Goal: Task Accomplishment & Management: Manage account settings

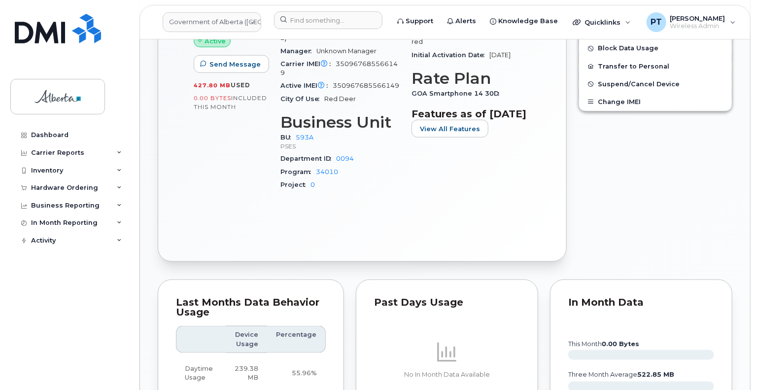
scroll to position [394, 0]
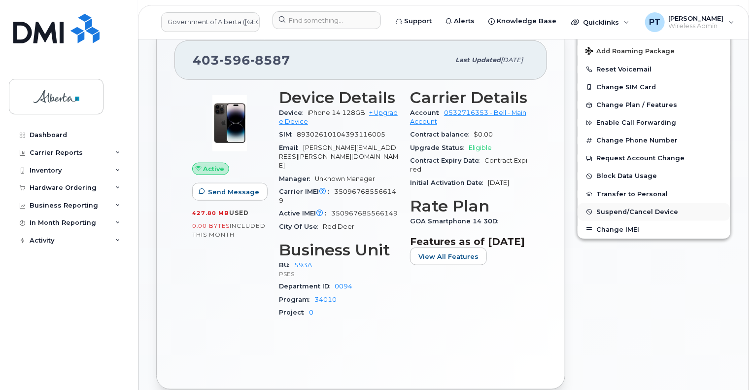
click at [623, 208] on span "Suspend/Cancel Device" at bounding box center [638, 211] width 82 height 7
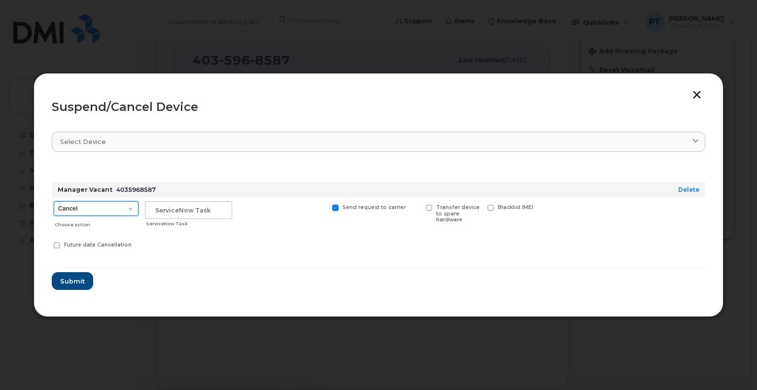
click at [122, 208] on select "Cancel Suspend - Extend Suspension Suspend - Reduced Rate Suspend - Lost Device…" at bounding box center [96, 208] width 85 height 15
select select "[object Object]"
click at [54, 201] on select "Cancel Suspend - Extend Suspension Suspend - Reduced Rate Suspend - Lost Device…" at bounding box center [96, 208] width 85 height 15
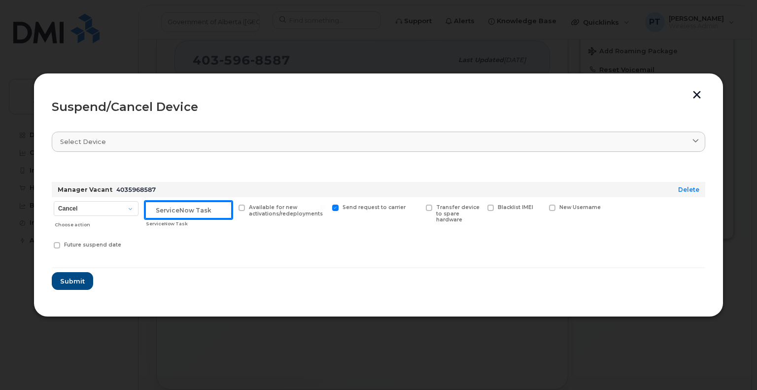
click at [194, 207] on input "text" at bounding box center [188, 210] width 87 height 18
paste input "SCTASK0828822"
type input "SCTASK0828822 Suspend"
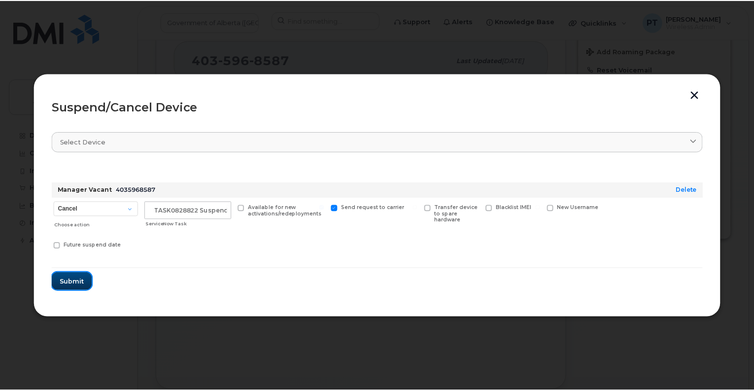
scroll to position [0, 0]
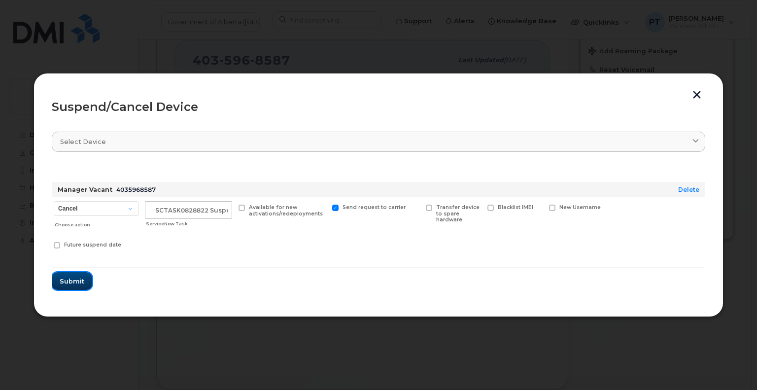
click at [73, 281] on span "Submit" at bounding box center [72, 281] width 25 height 9
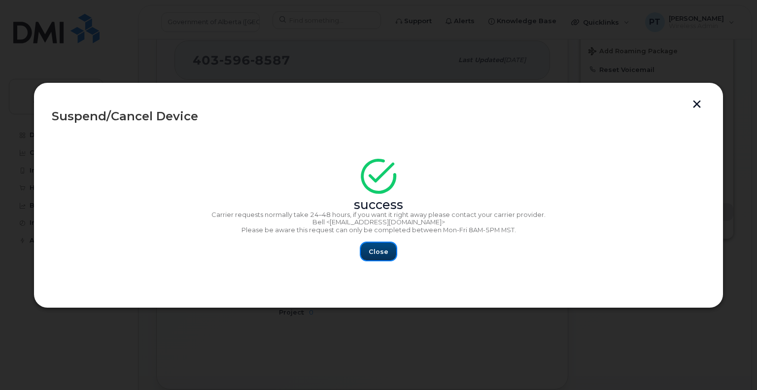
click at [374, 255] on span "Close" at bounding box center [379, 251] width 20 height 9
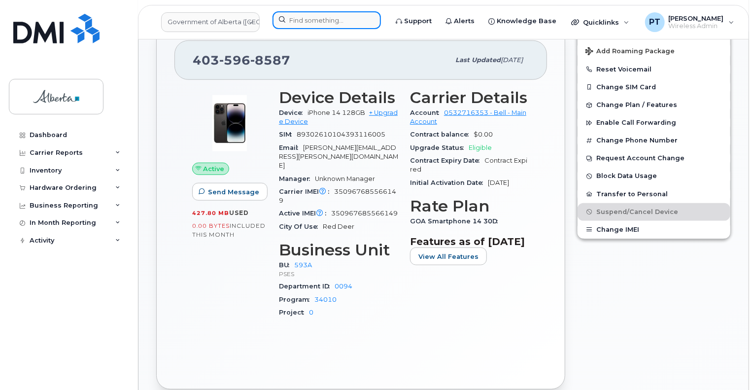
click at [322, 25] on input at bounding box center [327, 20] width 108 height 18
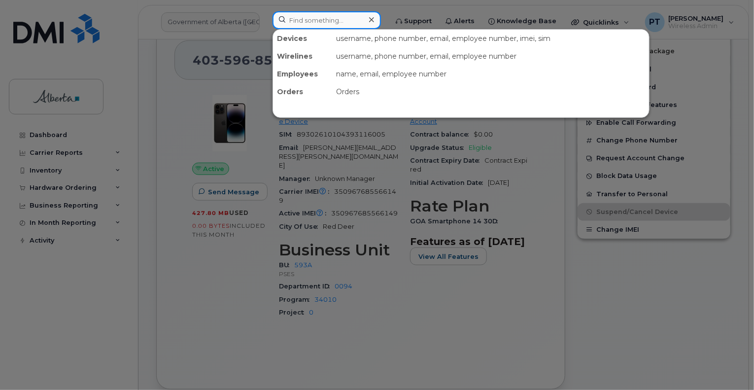
paste input "7803182638"
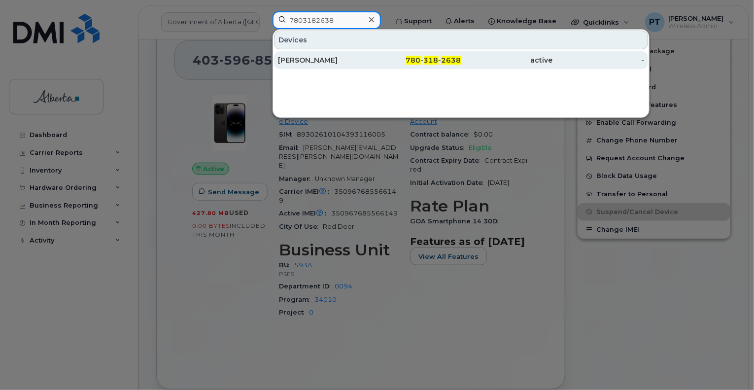
type input "7803182638"
click at [300, 63] on div "Arian Sweet" at bounding box center [324, 60] width 92 height 10
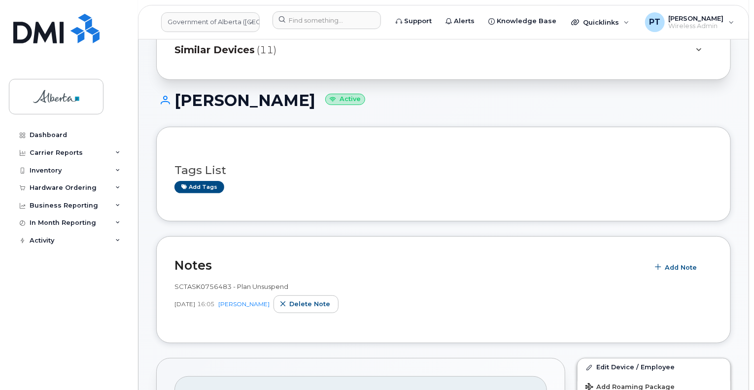
scroll to position [148, 0]
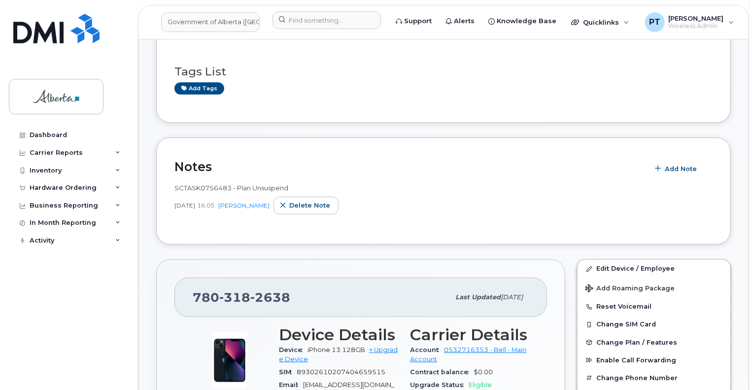
drag, startPoint x: 510, startPoint y: 146, endPoint x: 470, endPoint y: 202, distance: 68.4
click at [510, 146] on div "Notes Add Note SCTASK0756483 - Plan Unsuspend Apr 04, 2025 16:05 Penny Tse Dele…" at bounding box center [443, 191] width 575 height 107
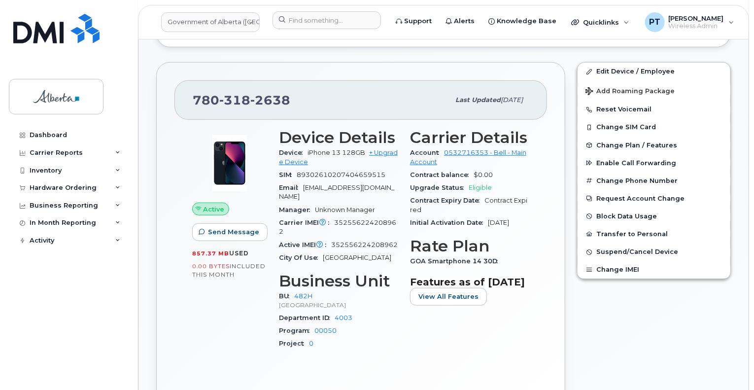
click at [352, 219] on span "352556224208962" at bounding box center [337, 227] width 117 height 16
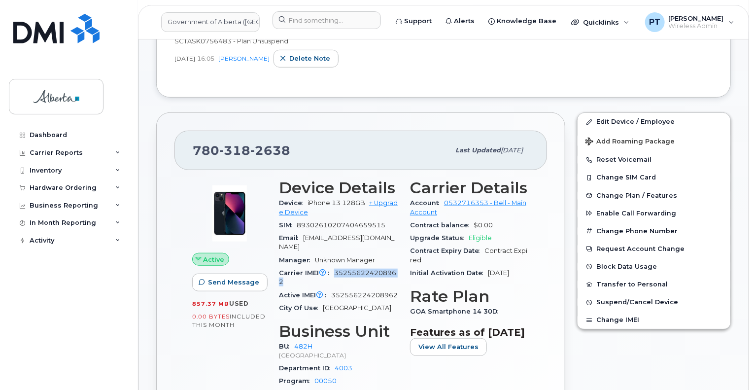
scroll to position [296, 0]
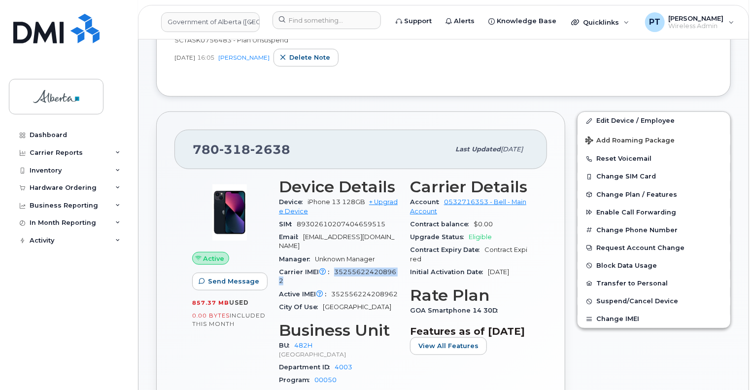
copy span "352556224208962"
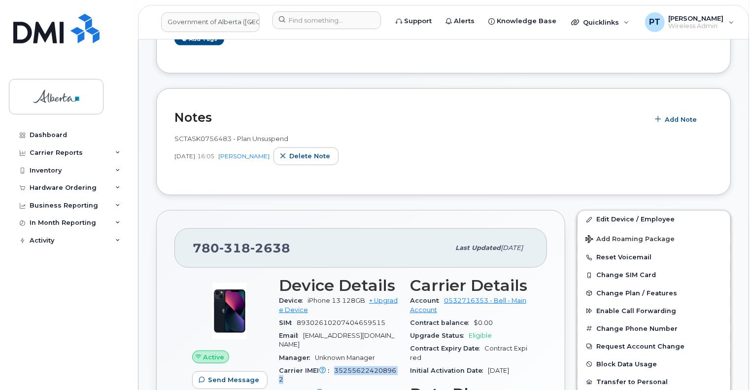
scroll to position [49, 0]
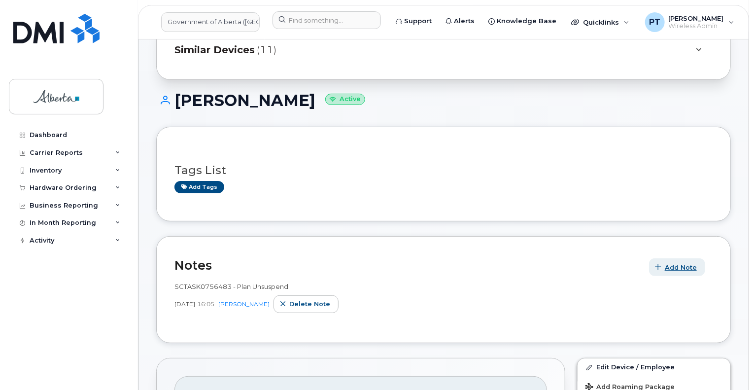
click at [676, 264] on span "Add Note" at bounding box center [681, 267] width 32 height 9
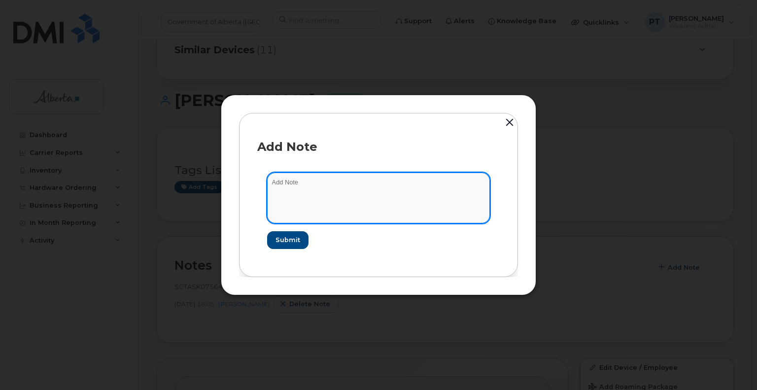
click at [298, 177] on textarea at bounding box center [378, 198] width 223 height 50
paste textarea "SCTASK0829031"
type textarea "SCTASK0829031 - Plan Suspend"
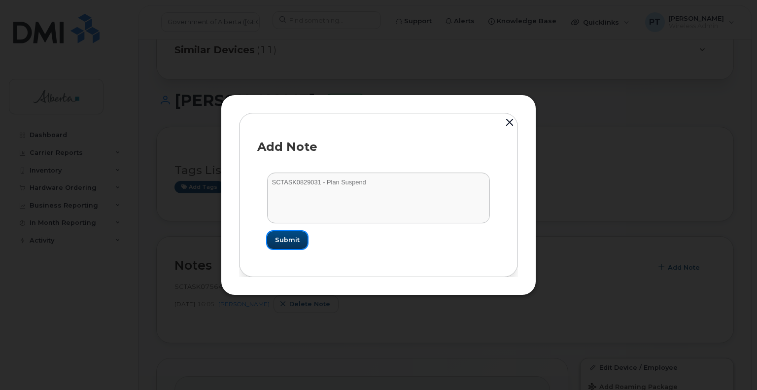
click at [294, 248] on button "Submit" at bounding box center [287, 240] width 40 height 18
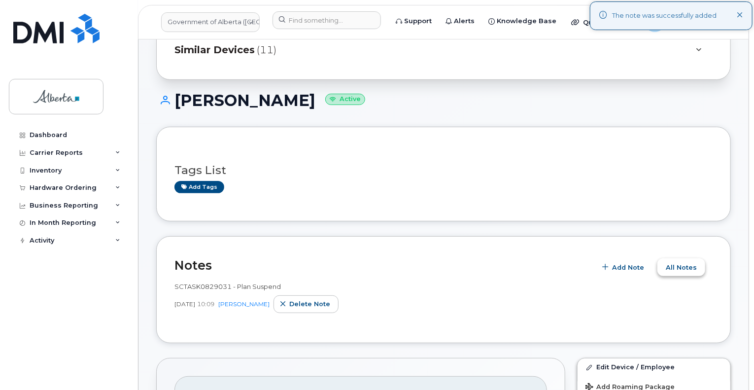
click at [681, 265] on span "All Notes" at bounding box center [681, 267] width 31 height 9
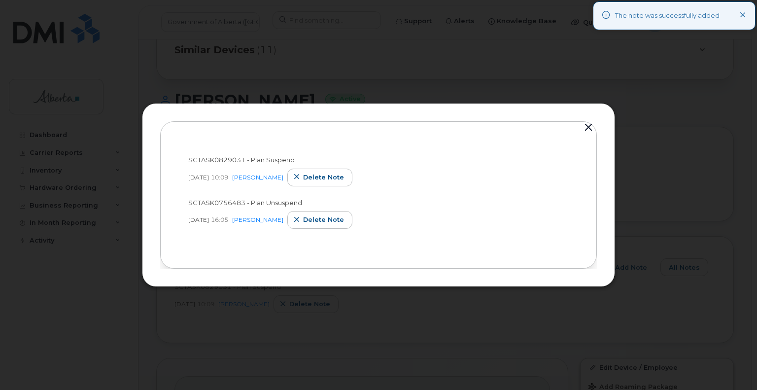
click at [598, 130] on div "SCTASK0829031 - Plan Suspend Aug 12, 2025 10:09 Penny Tse Delete note SCTASK075…" at bounding box center [378, 195] width 473 height 184
click at [584, 126] on button "button" at bounding box center [588, 128] width 15 height 14
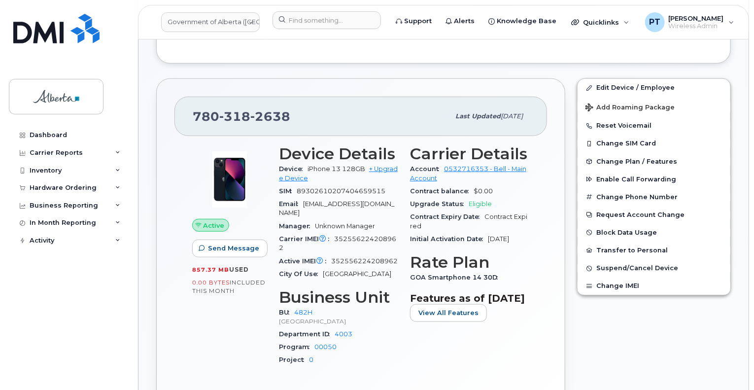
scroll to position [345, 0]
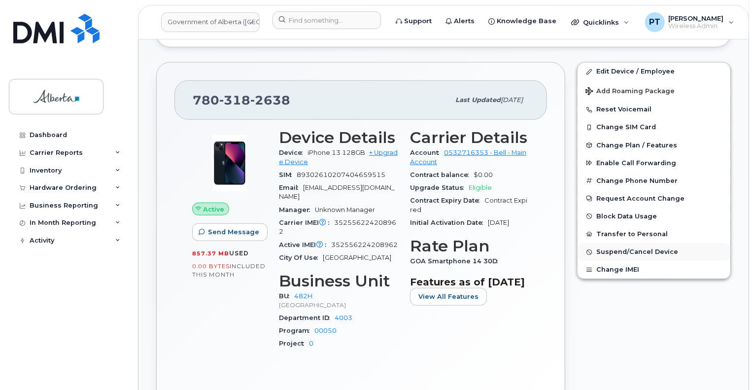
click at [623, 251] on span "Suspend/Cancel Device" at bounding box center [638, 251] width 82 height 7
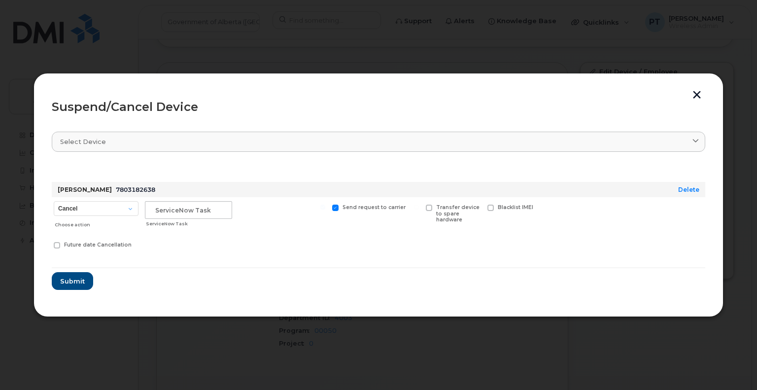
drag, startPoint x: 703, startPoint y: 93, endPoint x: 681, endPoint y: 97, distance: 22.0
click at [702, 93] on button "button" at bounding box center [697, 96] width 15 height 10
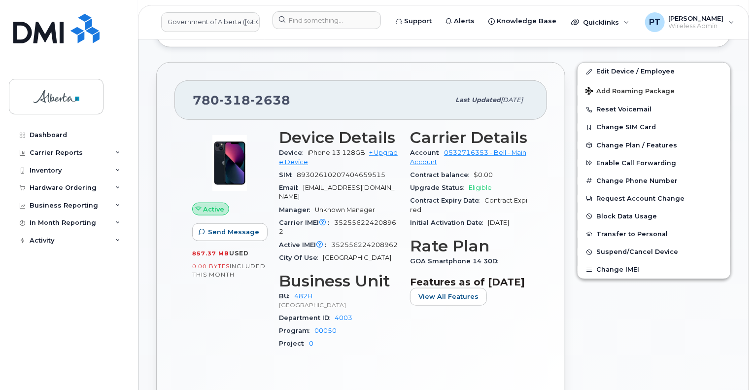
scroll to position [148, 0]
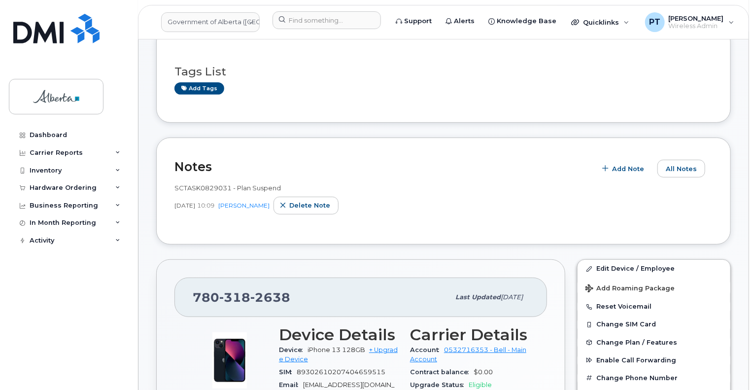
click at [207, 81] on div "Tags List Add tags" at bounding box center [444, 76] width 538 height 38
click at [208, 87] on link "Add tags" at bounding box center [200, 88] width 50 height 12
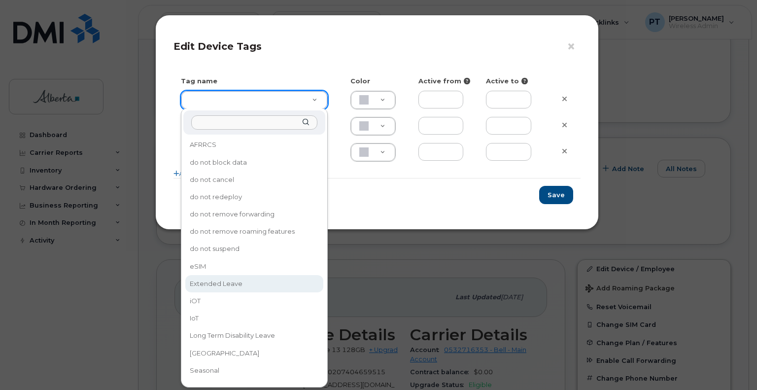
type input "Extended Leave"
type input "F8C6C8"
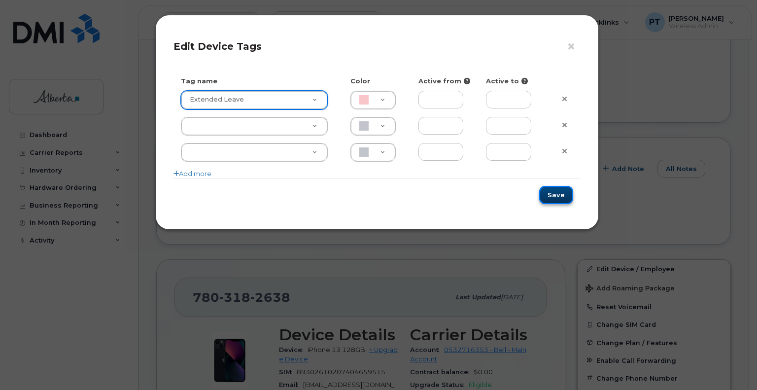
click at [553, 195] on button "Save" at bounding box center [556, 195] width 34 height 18
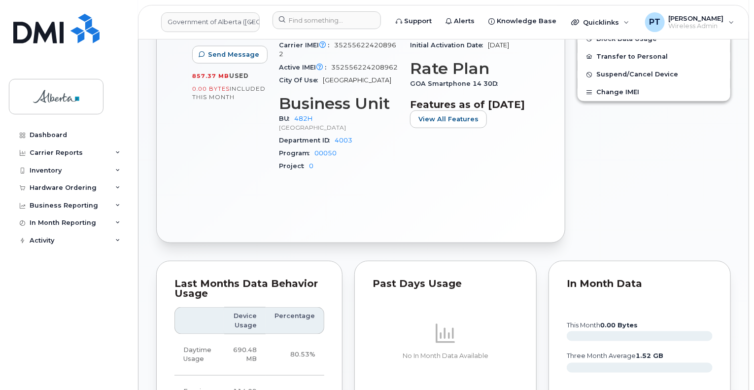
scroll to position [493, 0]
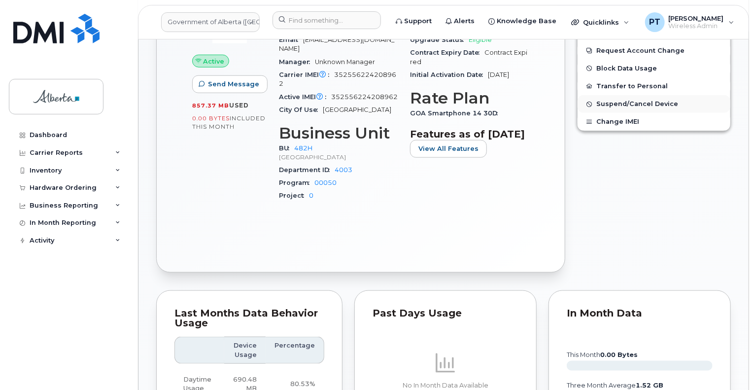
click at [622, 101] on span "Suspend/Cancel Device" at bounding box center [638, 104] width 82 height 7
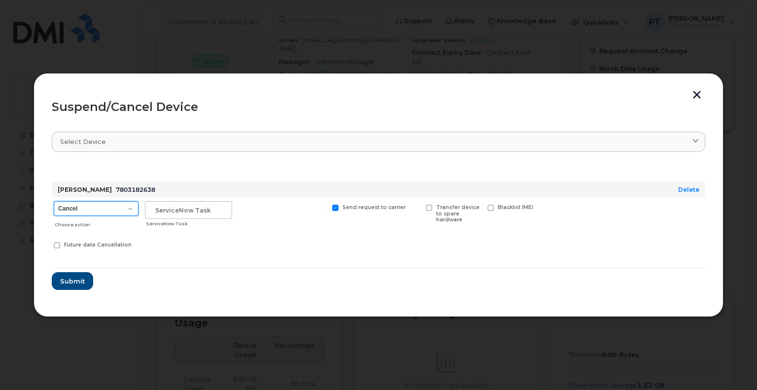
click at [130, 206] on select "Cancel Suspend - Extend Suspension Suspend - Reduced Rate Suspend - Lost Device…" at bounding box center [96, 208] width 85 height 15
select select "[object Object]"
click at [54, 201] on select "Cancel Suspend - Extend Suspension Suspend - Reduced Rate Suspend - Lost Device…" at bounding box center [96, 208] width 85 height 15
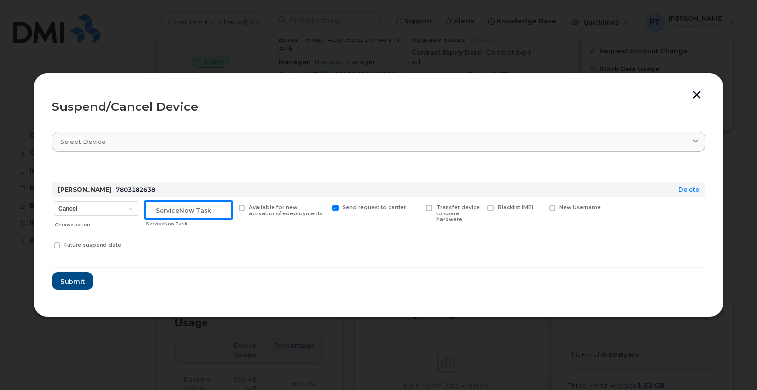
click at [176, 213] on input "text" at bounding box center [188, 210] width 87 height 18
click at [197, 209] on input "text" at bounding box center [188, 210] width 87 height 18
paste input "SCTASK0829031"
type input "SCTASK0829031"
click at [71, 282] on span "Submit" at bounding box center [72, 281] width 25 height 9
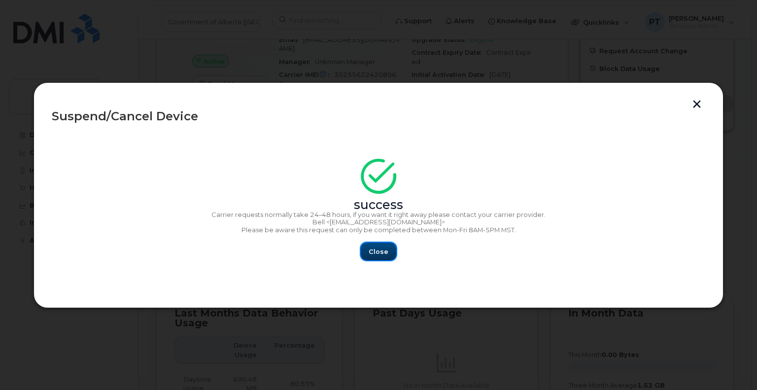
click at [378, 251] on span "Close" at bounding box center [379, 251] width 20 height 9
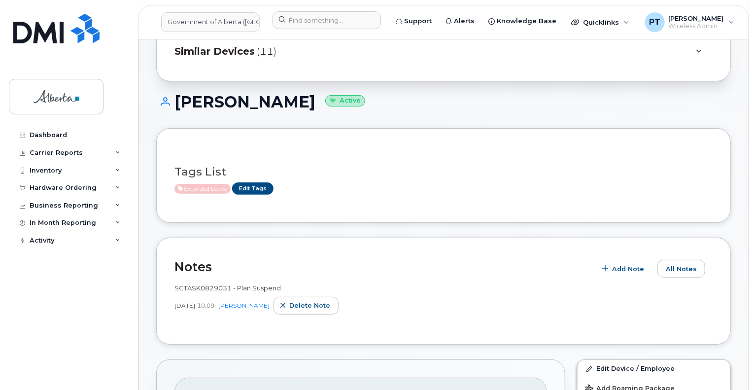
scroll to position [0, 0]
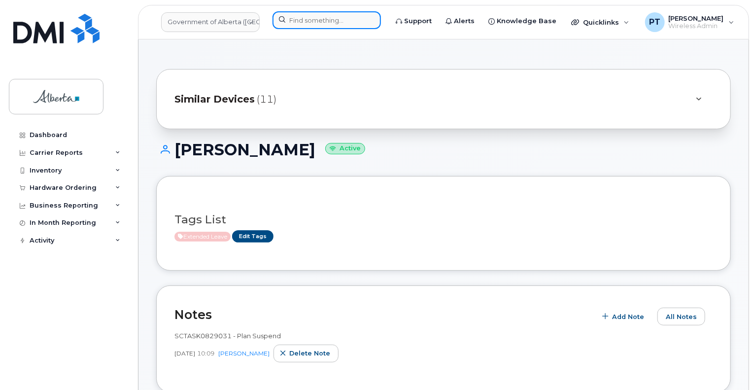
click at [290, 22] on input at bounding box center [327, 20] width 108 height 18
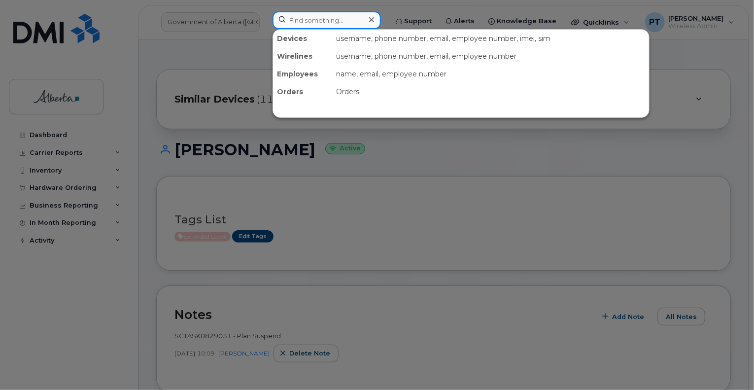
paste input "4035968587"
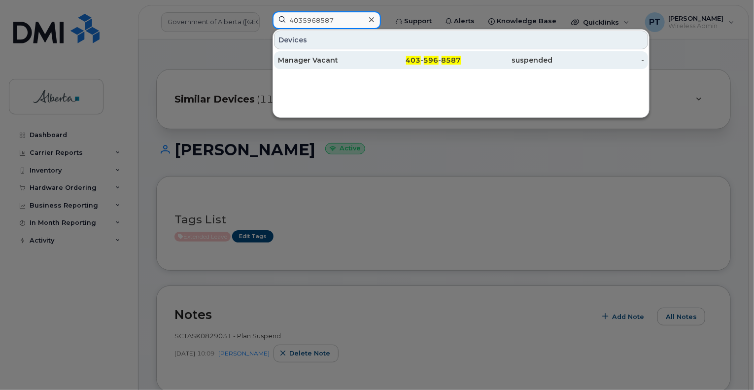
type input "4035968587"
click at [302, 61] on div "Manager Vacant" at bounding box center [324, 60] width 92 height 10
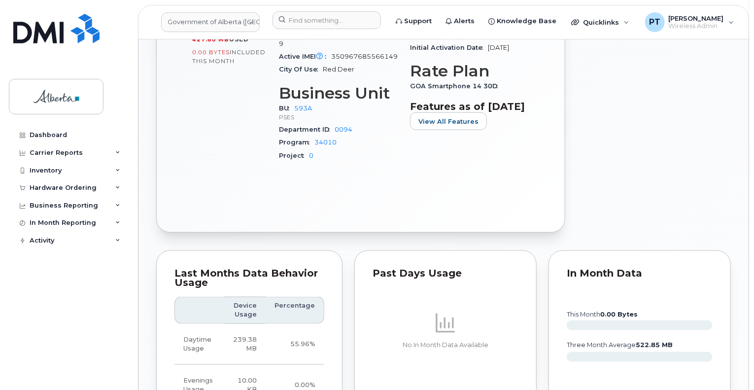
scroll to position [789, 0]
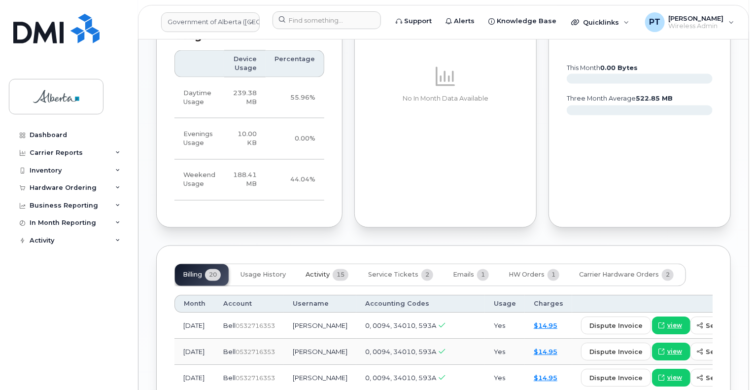
click at [323, 271] on span "Activity" at bounding box center [318, 275] width 24 height 8
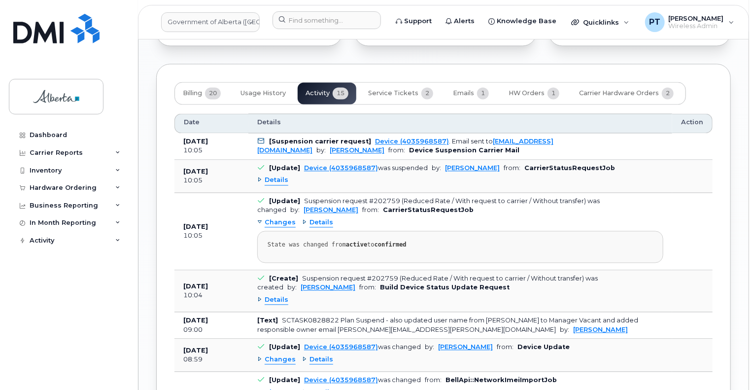
scroll to position [986, 0]
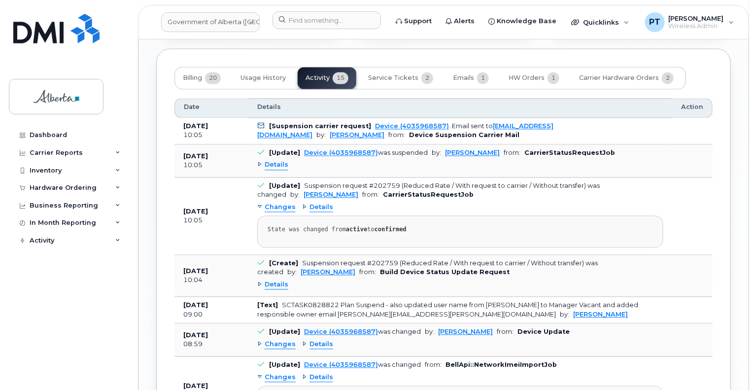
click at [276, 340] on span "Changes" at bounding box center [280, 344] width 31 height 9
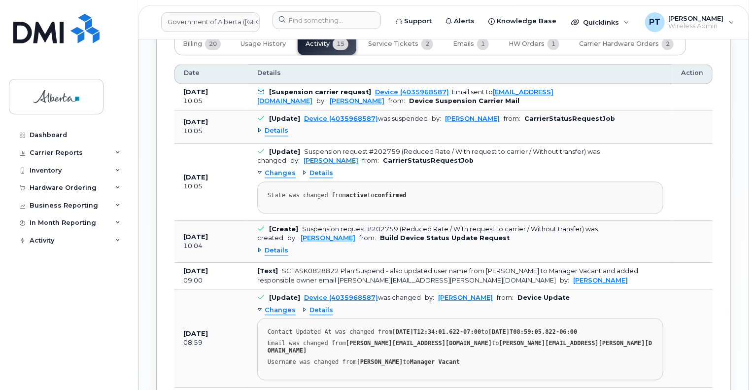
scroll to position [1035, 0]
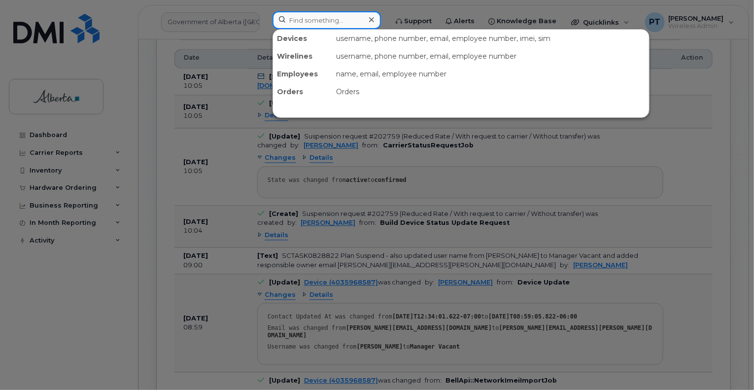
click at [325, 23] on input at bounding box center [327, 20] width 108 height 18
paste input "7803182638"
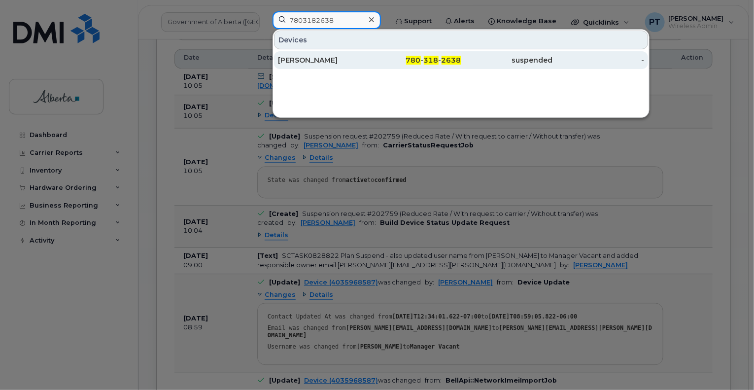
type input "7803182638"
click at [301, 59] on div "Arian Sweet" at bounding box center [324, 60] width 92 height 10
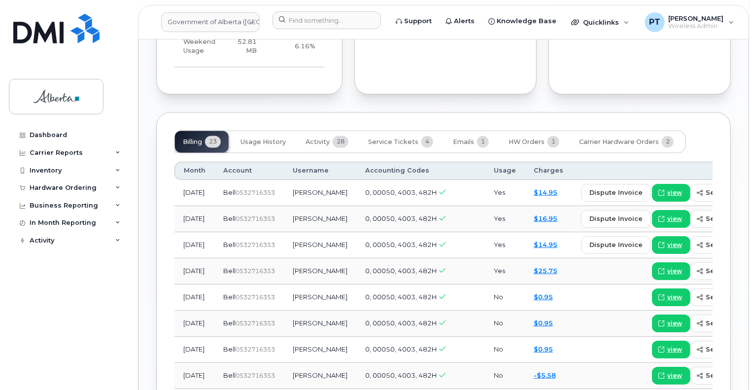
scroll to position [937, 0]
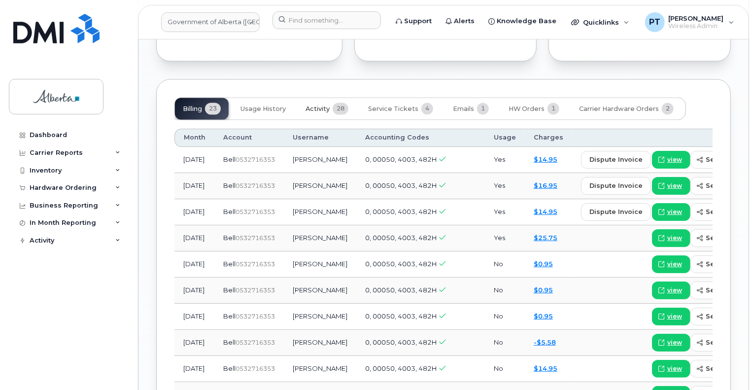
click at [316, 106] on span "Activity" at bounding box center [318, 110] width 24 height 8
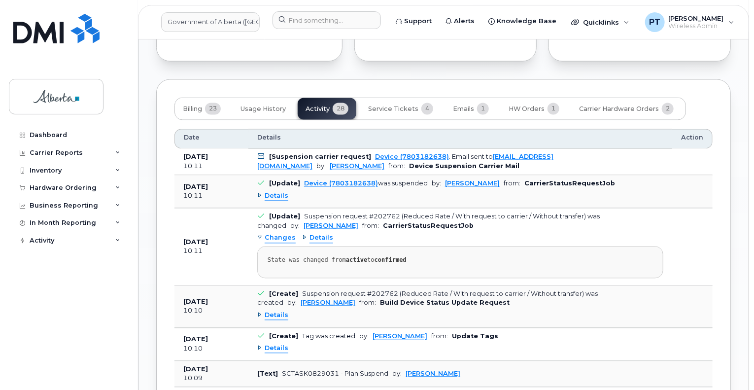
click at [279, 196] on span "Details" at bounding box center [277, 196] width 24 height 9
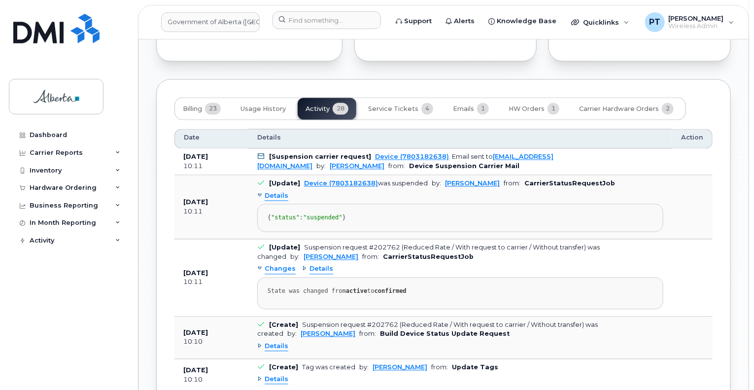
click at [279, 196] on span "Details" at bounding box center [277, 196] width 24 height 9
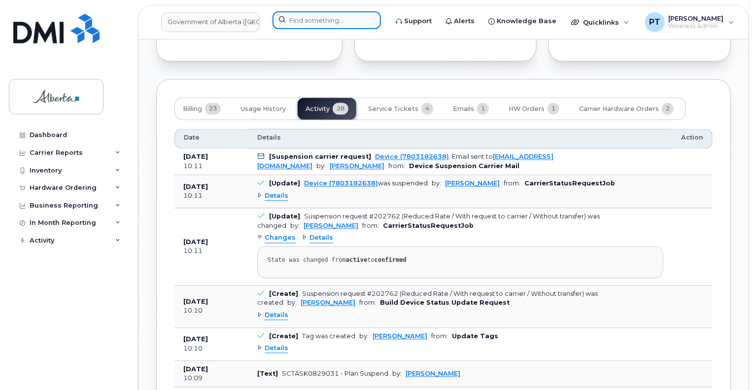
click at [309, 18] on input at bounding box center [327, 20] width 108 height 18
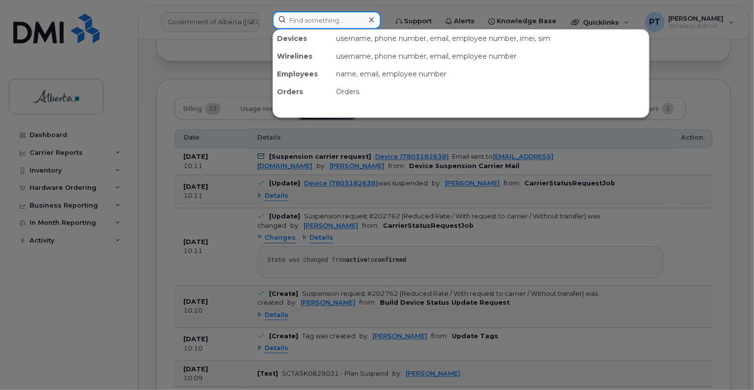
paste input "Crystal Parrell"
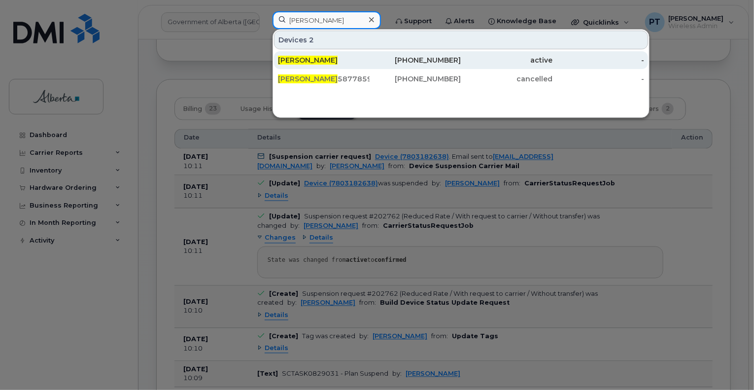
type input "Crystal Parrell"
click at [306, 63] on span "Crystal Parrell" at bounding box center [308, 60] width 60 height 9
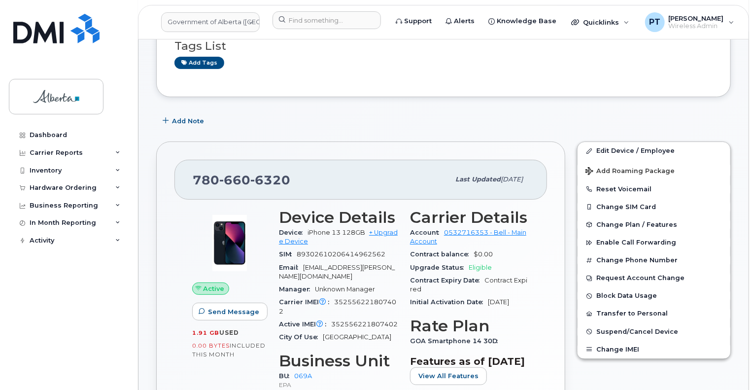
scroll to position [99, 0]
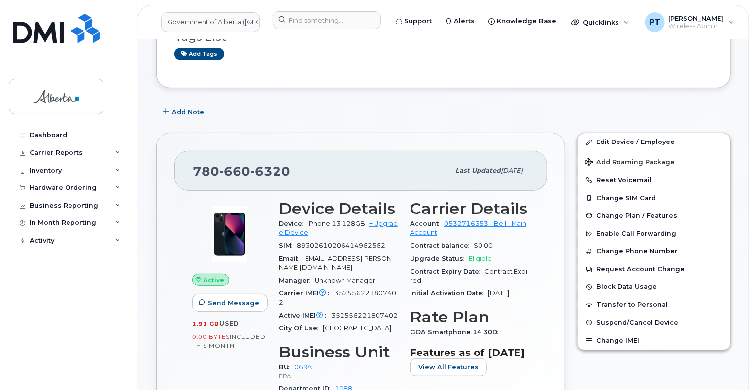
drag, startPoint x: 393, startPoint y: 360, endPoint x: 437, endPoint y: 362, distance: 43.9
click at [393, 360] on h3 "Business Unit" at bounding box center [338, 352] width 119 height 18
click at [306, 19] on input at bounding box center [327, 20] width 108 height 18
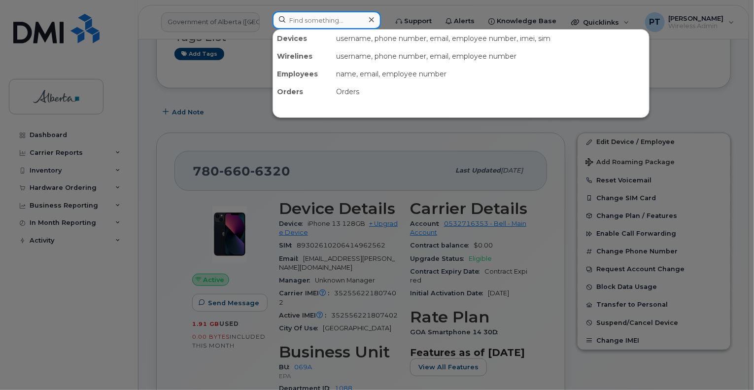
paste input "[PERSON_NAME]"
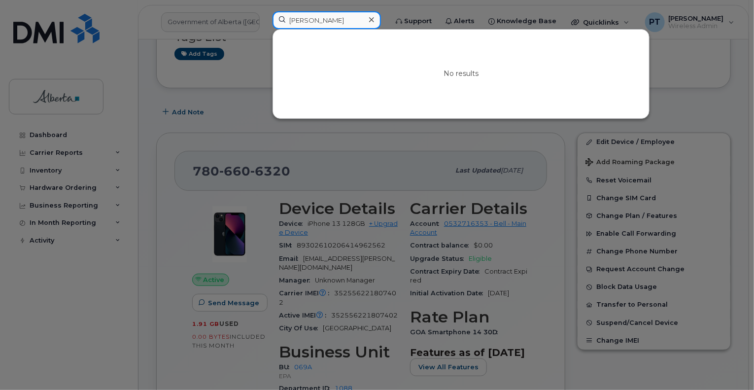
type input "[PERSON_NAME]"
click at [373, 19] on div at bounding box center [371, 20] width 14 height 14
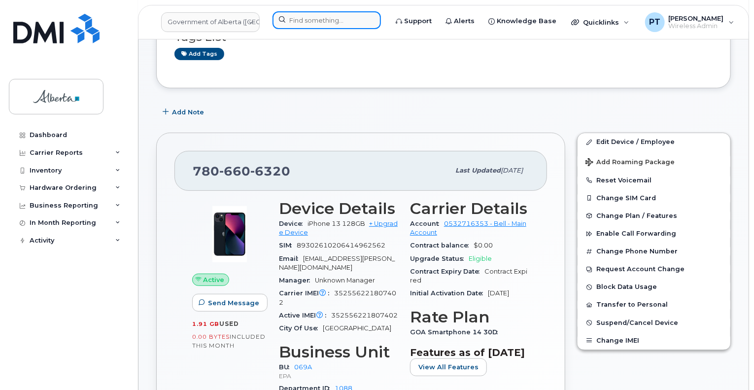
click at [357, 23] on input at bounding box center [327, 20] width 108 height 18
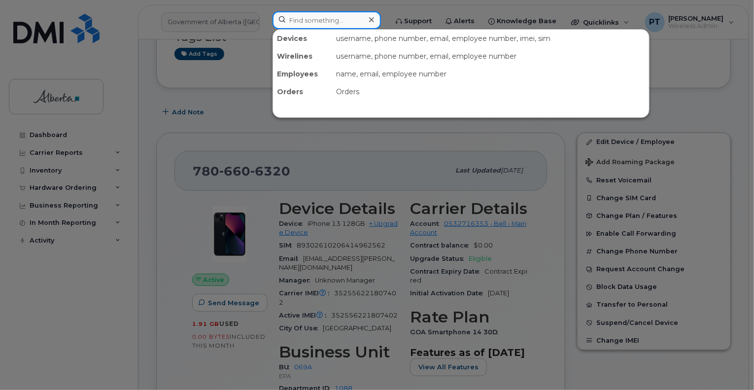
paste input "7802422122"
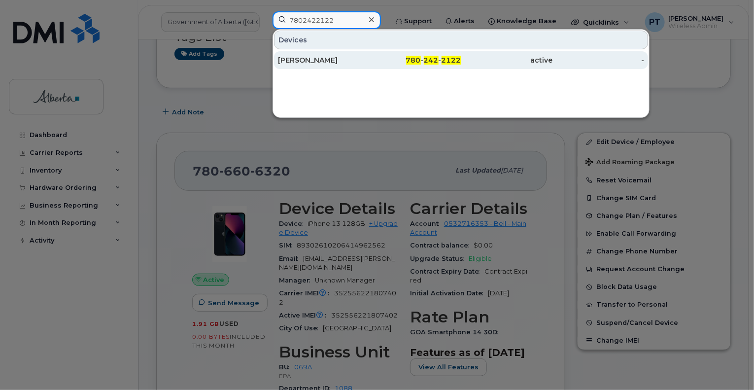
type input "7802422122"
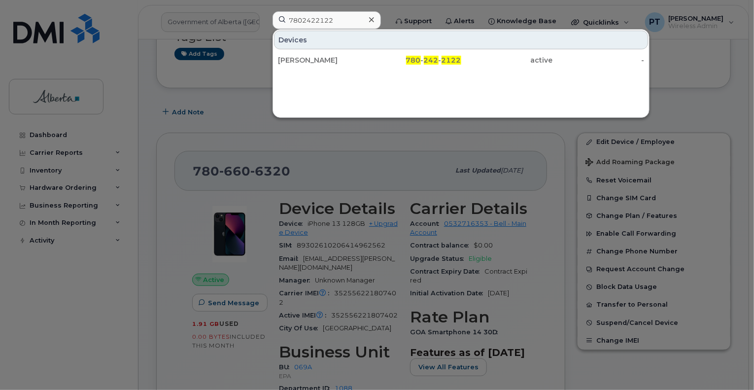
drag, startPoint x: 314, startPoint y: 60, endPoint x: 304, endPoint y: 214, distance: 154.6
click at [314, 60] on div "[PERSON_NAME]" at bounding box center [324, 60] width 92 height 10
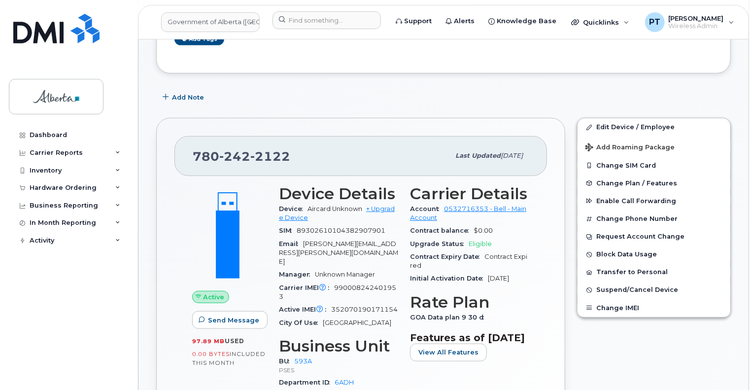
scroll to position [247, 0]
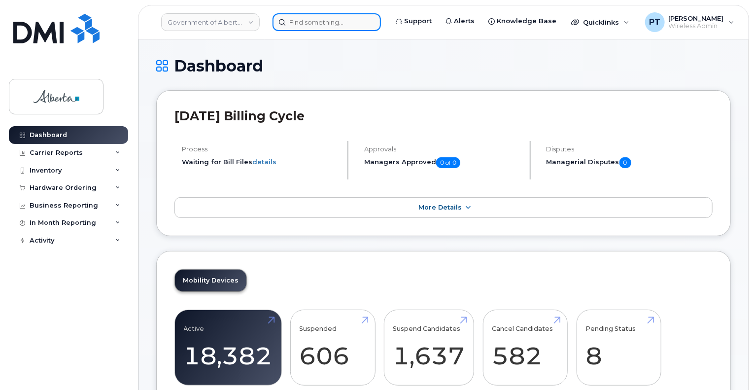
click at [330, 23] on input at bounding box center [327, 22] width 108 height 18
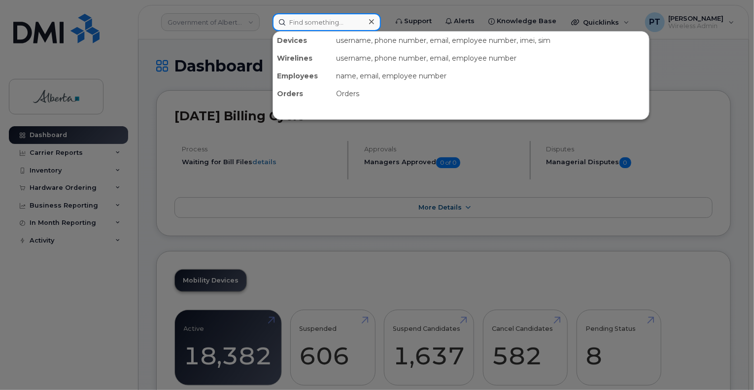
paste input "4036279837"
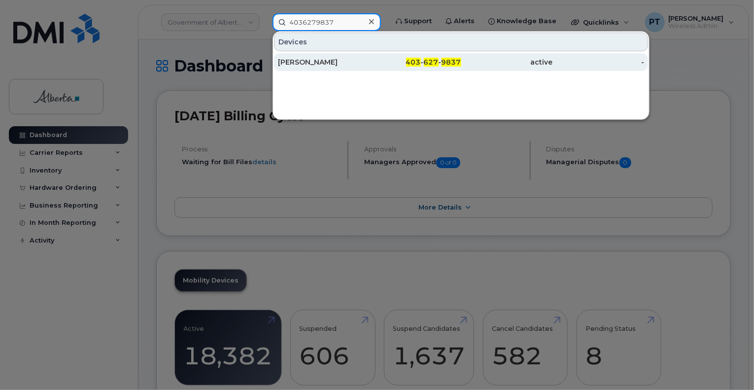
type input "4036279837"
click at [302, 60] on div "[PERSON_NAME]" at bounding box center [324, 62] width 92 height 10
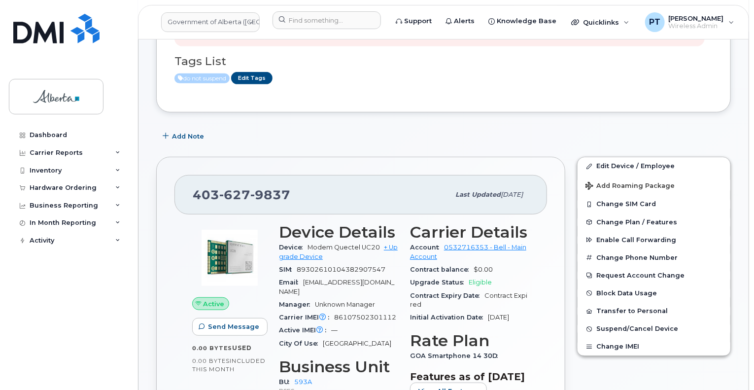
scroll to position [247, 0]
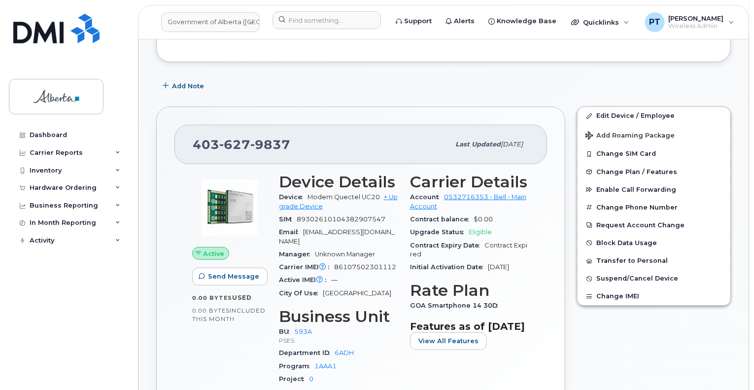
drag, startPoint x: 186, startPoint y: 368, endPoint x: 194, endPoint y: 315, distance: 53.8
click at [187, 366] on div "Active Send Message 0.00 Bytes  used 0.00 Bytes  included this month" at bounding box center [229, 283] width 87 height 232
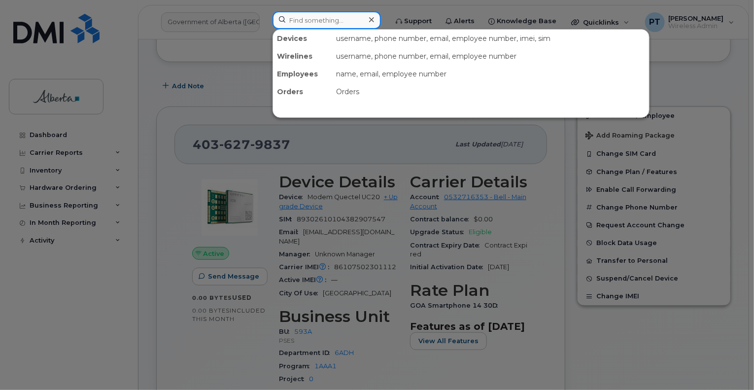
click at [302, 23] on input at bounding box center [327, 20] width 108 height 18
paste input "5873856501"
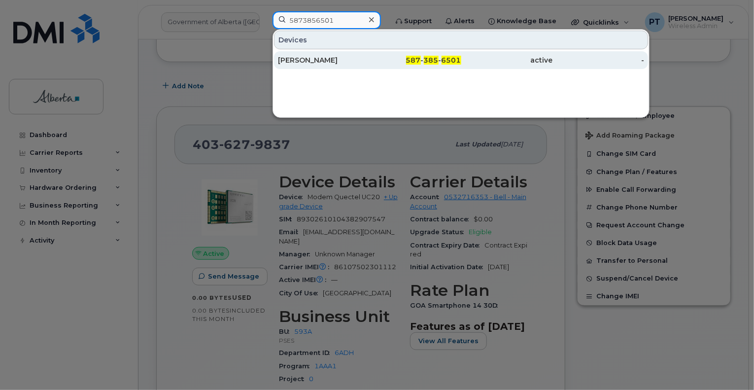
type input "5873856501"
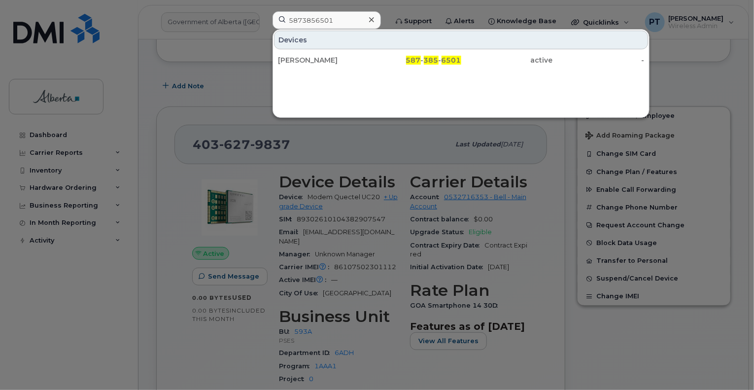
drag, startPoint x: 306, startPoint y: 59, endPoint x: 164, endPoint y: 202, distance: 201.5
click at [306, 59] on div "[PERSON_NAME]" at bounding box center [324, 60] width 92 height 10
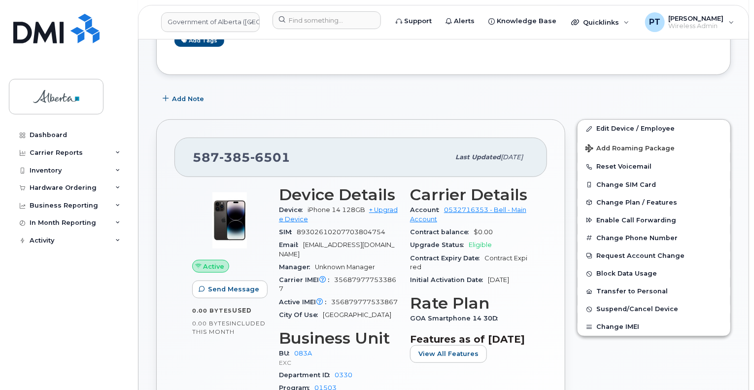
scroll to position [197, 0]
